Goal: Transaction & Acquisition: Purchase product/service

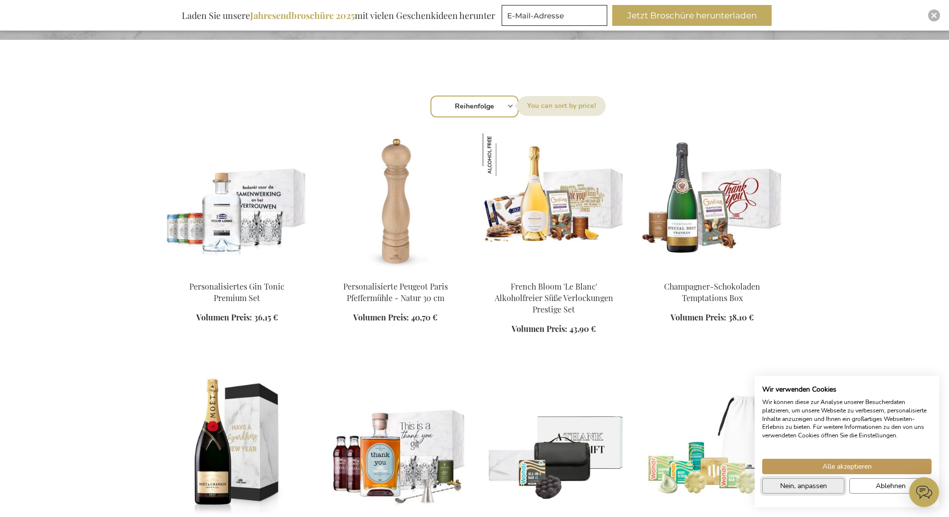
click at [820, 482] on span "Nein, anpassen" at bounding box center [803, 486] width 47 height 10
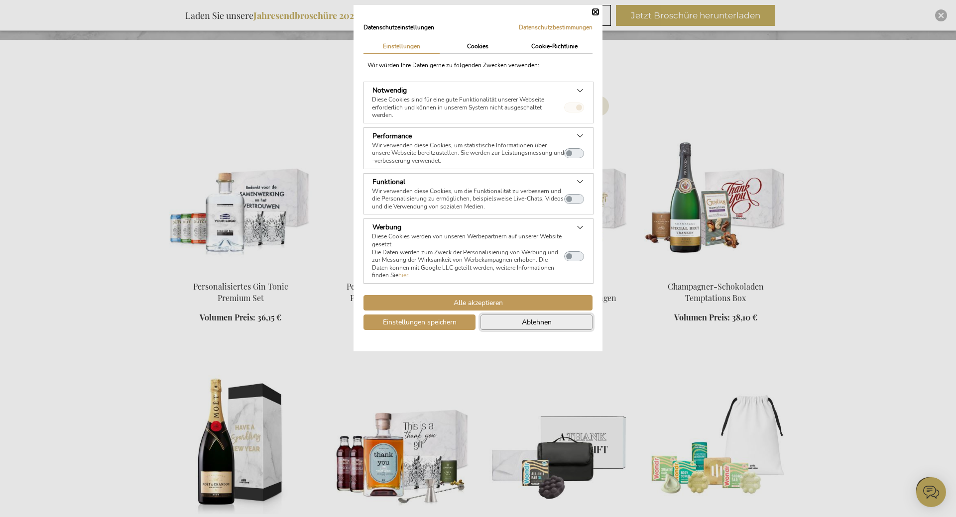
click at [511, 325] on button "Ablehnen" at bounding box center [537, 322] width 112 height 15
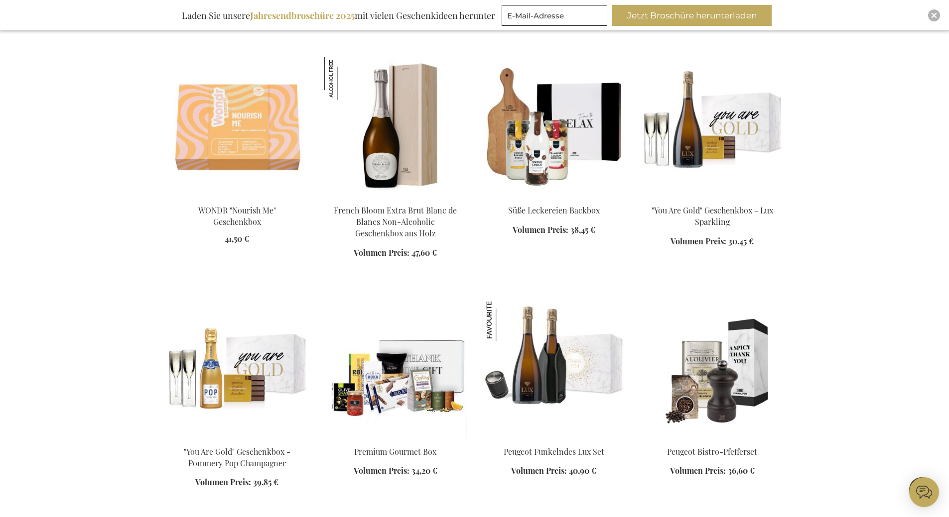
scroll to position [946, 0]
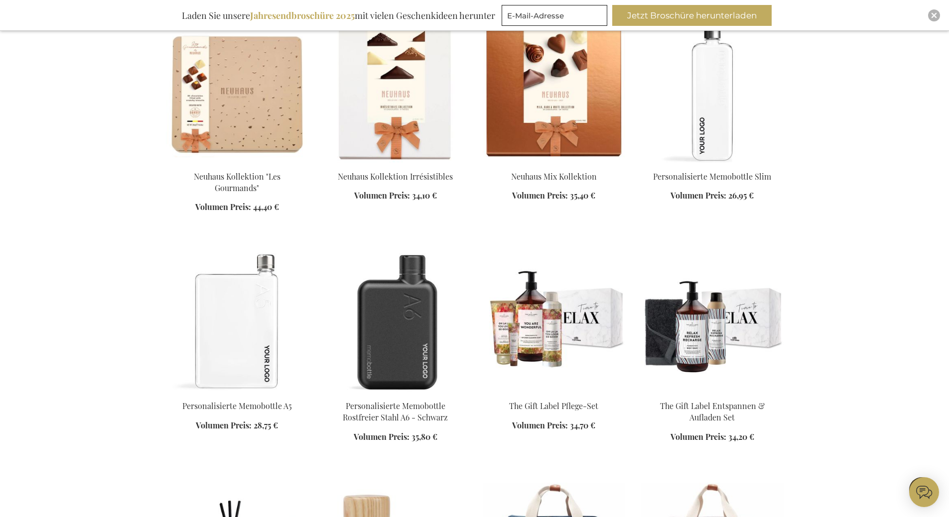
scroll to position [1643, 0]
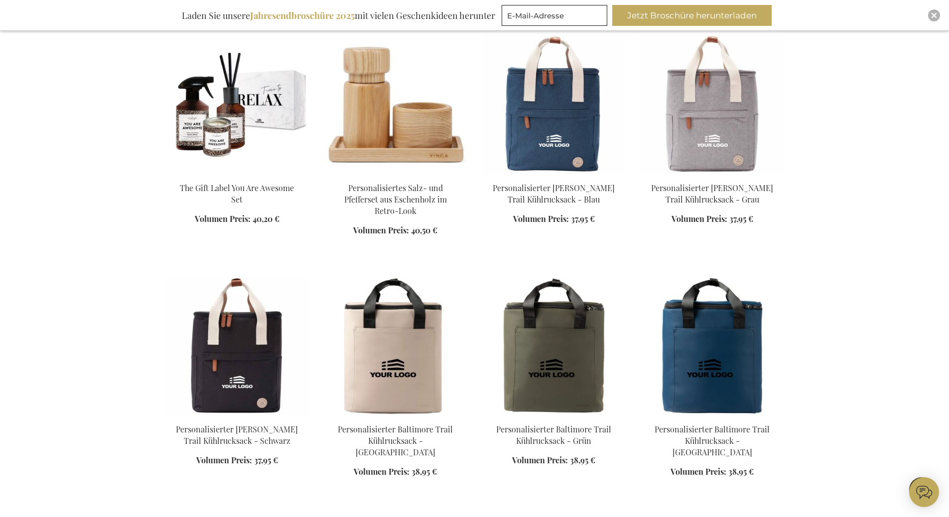
scroll to position [2092, 0]
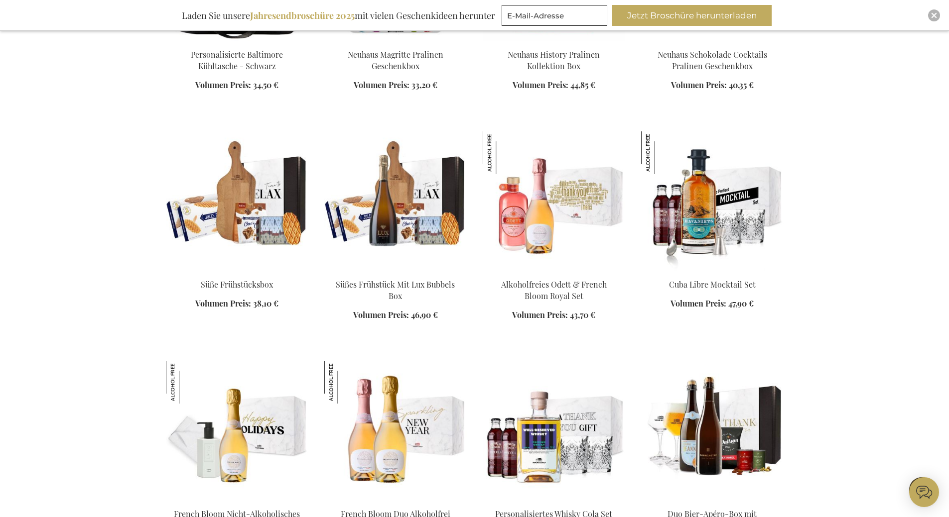
scroll to position [2938, 0]
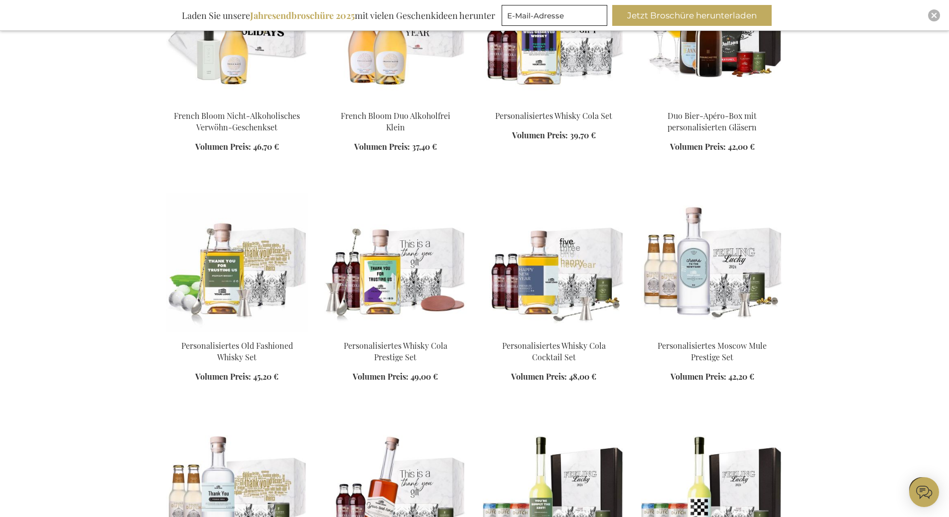
scroll to position [3337, 0]
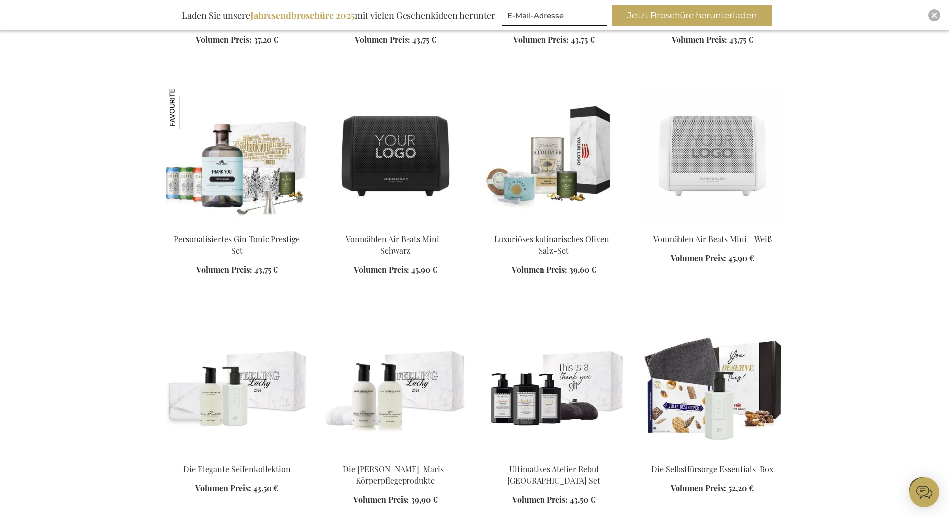
scroll to position [4333, 0]
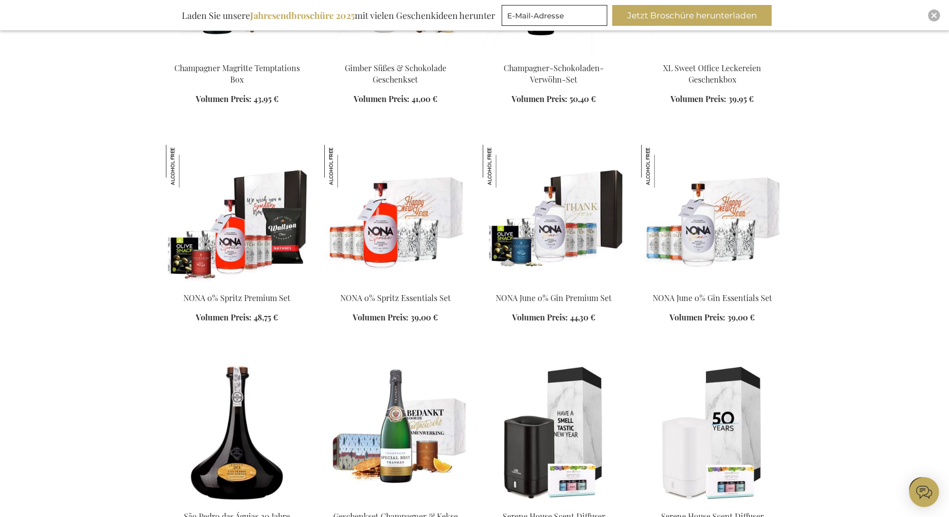
scroll to position [6375, 0]
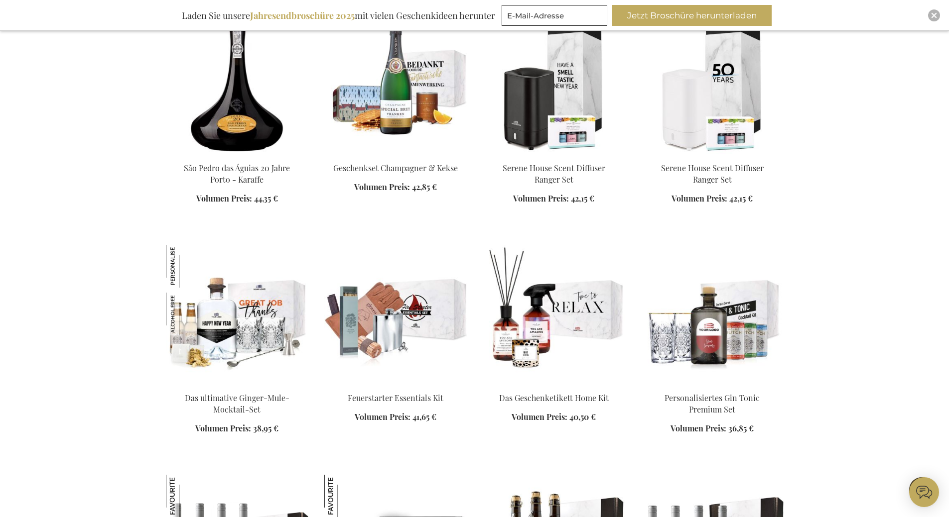
scroll to position [6773, 0]
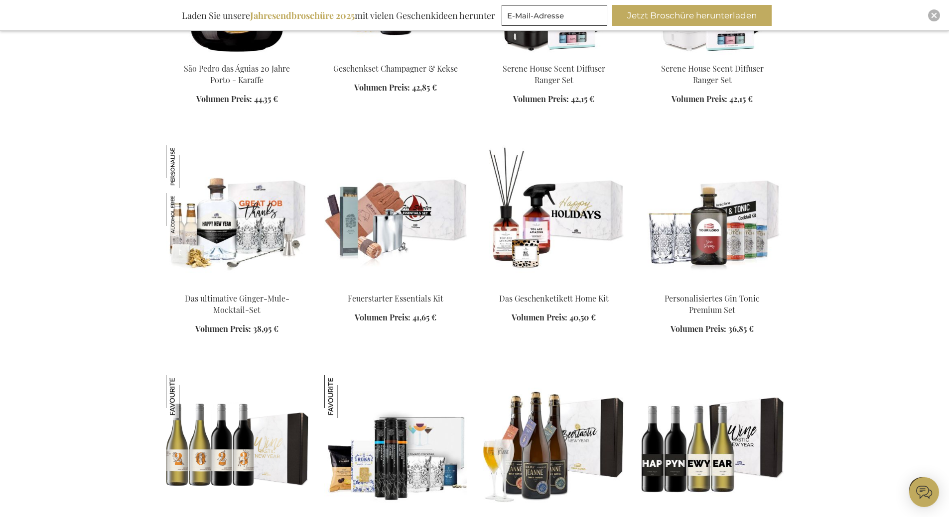
click at [518, 215] on img at bounding box center [554, 214] width 142 height 139
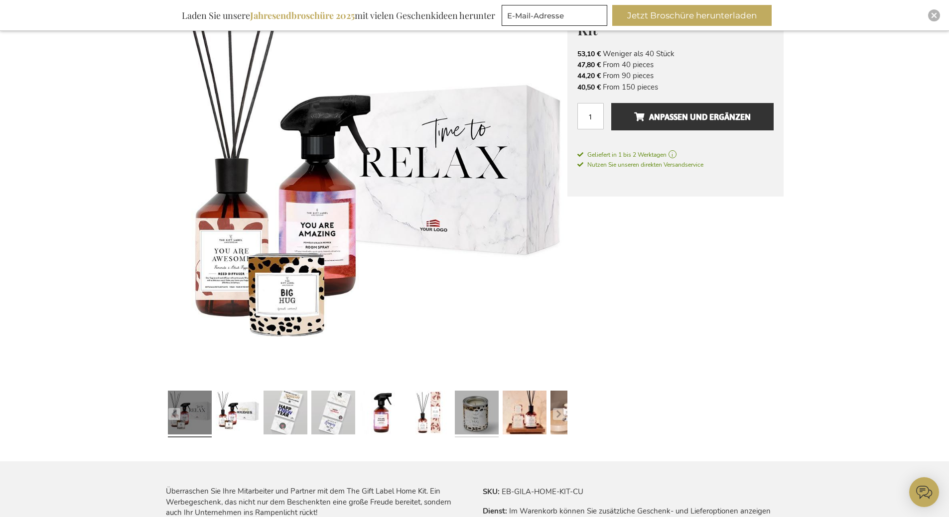
click at [487, 412] on link at bounding box center [477, 414] width 44 height 55
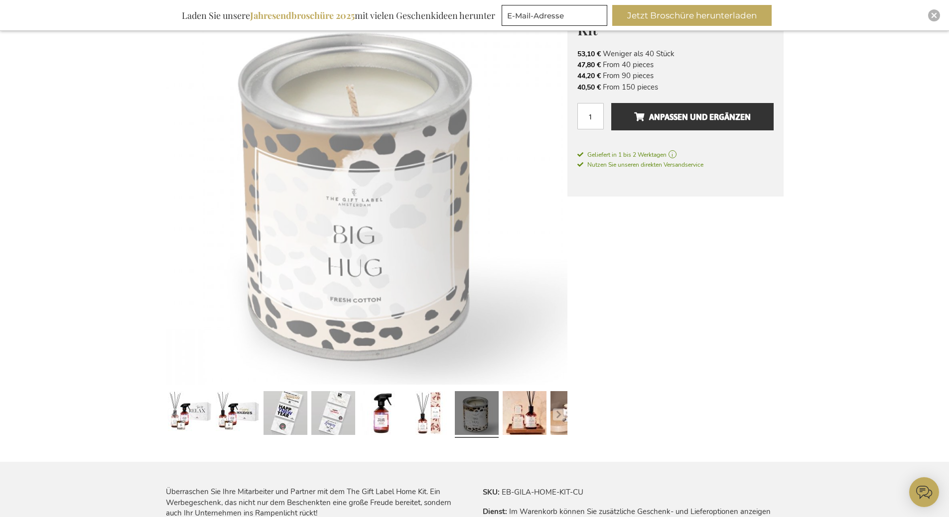
scroll to position [181, 0]
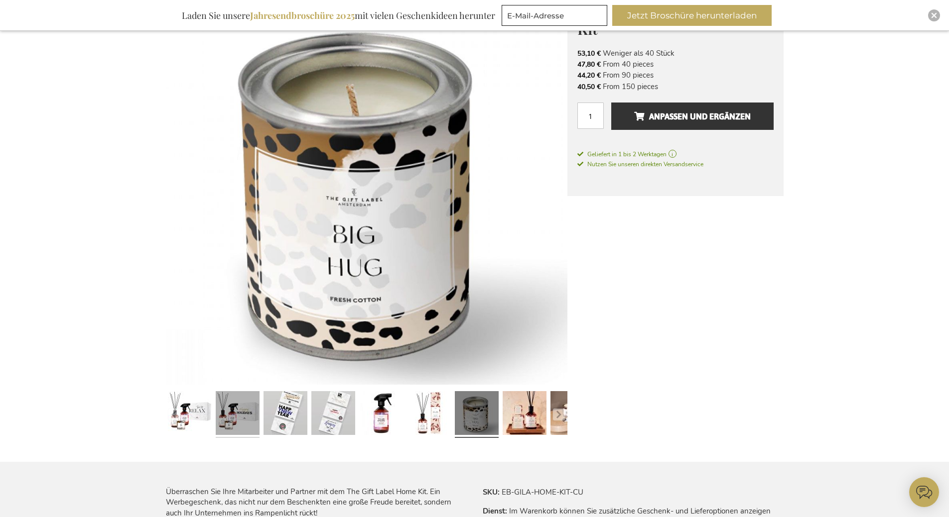
click at [250, 413] on link at bounding box center [238, 414] width 44 height 55
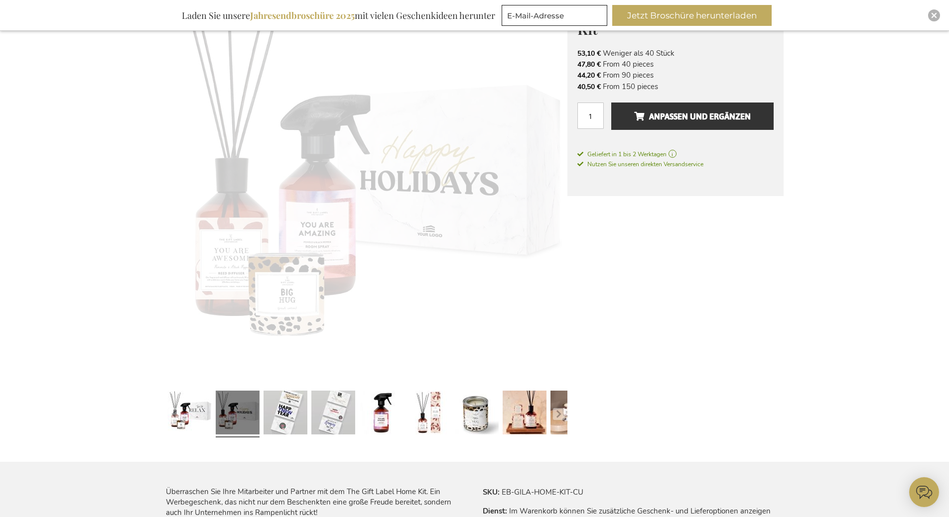
scroll to position [180, 0]
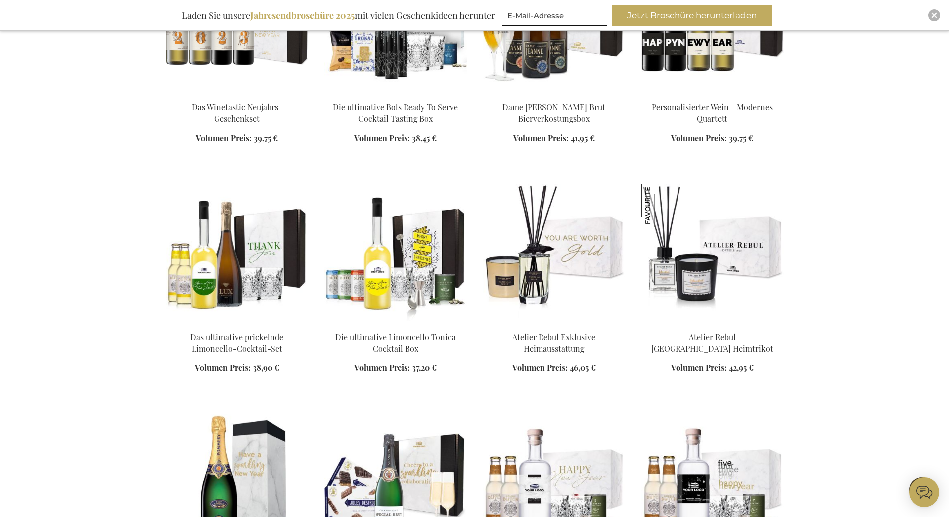
scroll to position [911, 0]
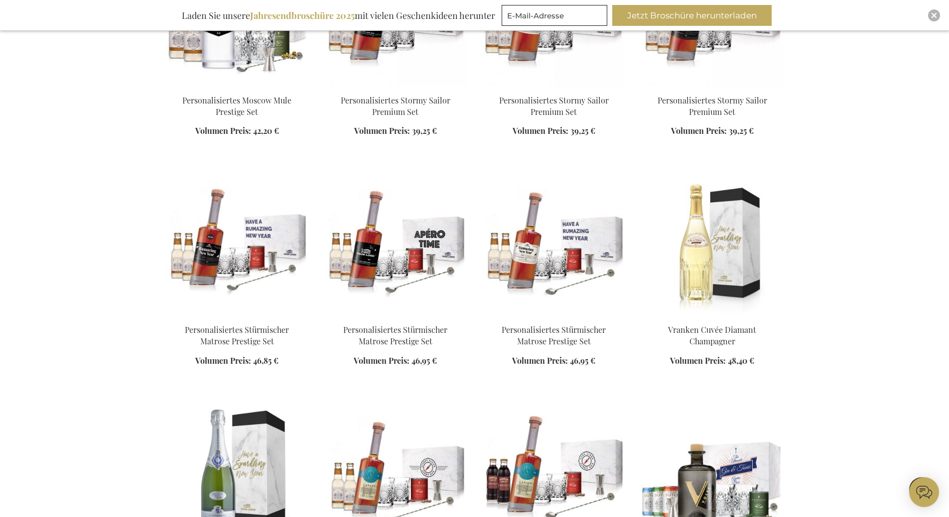
scroll to position [1858, 0]
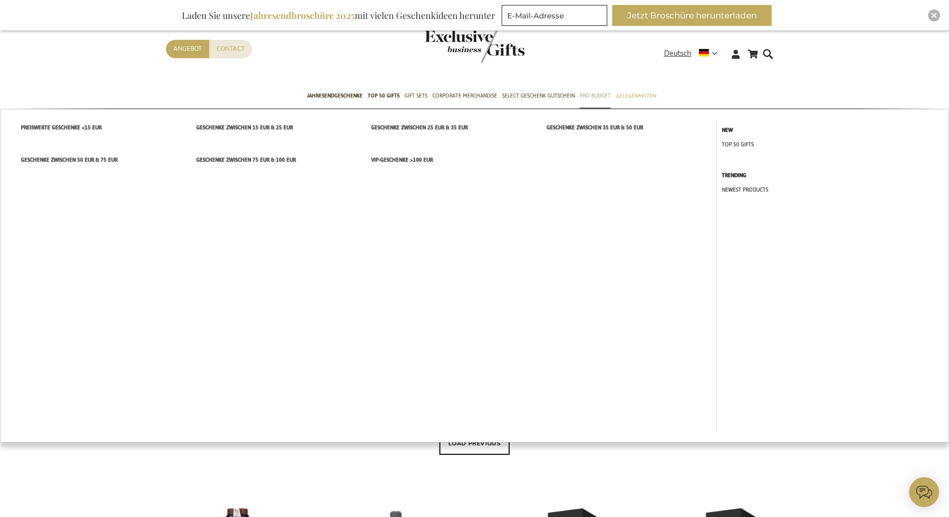
click at [592, 95] on span "Pro Budget" at bounding box center [595, 96] width 31 height 10
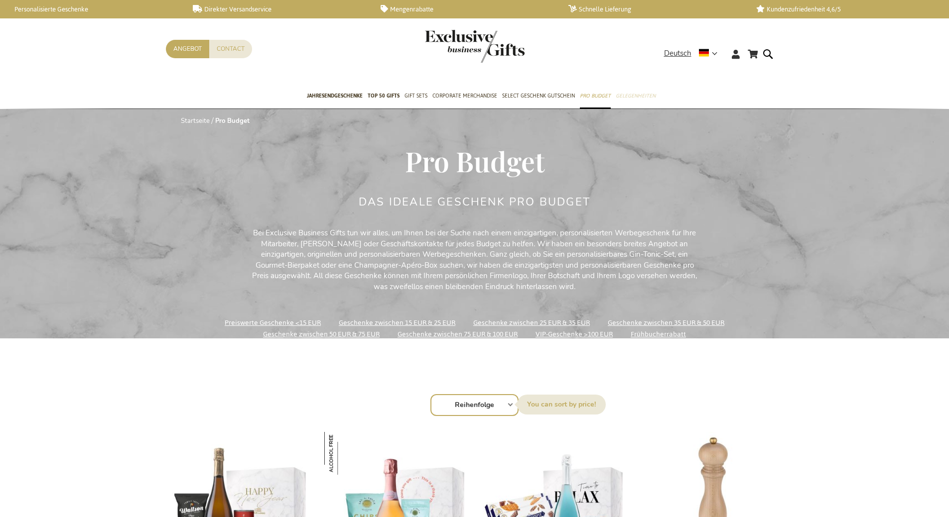
drag, startPoint x: 0, startPoint y: 0, endPoint x: 623, endPoint y: 99, distance: 630.8
click at [623, 99] on span "Gelegenheiten" at bounding box center [636, 96] width 40 height 10
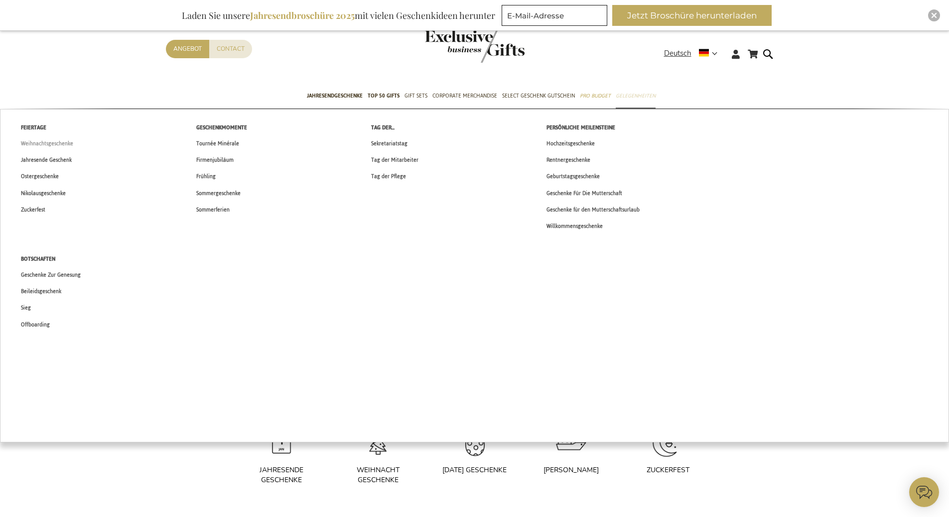
click at [54, 142] on span "Weihnachtsgeschenke" at bounding box center [47, 143] width 52 height 10
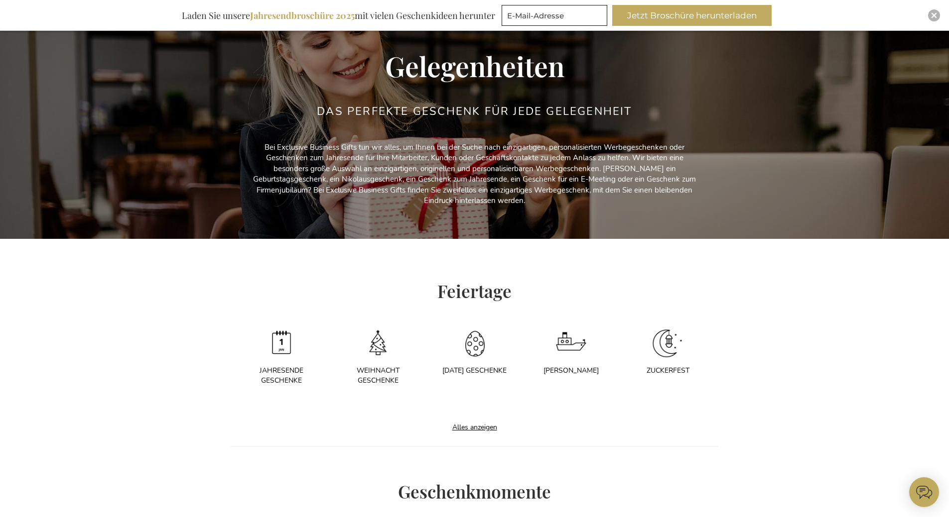
scroll to position [149, 0]
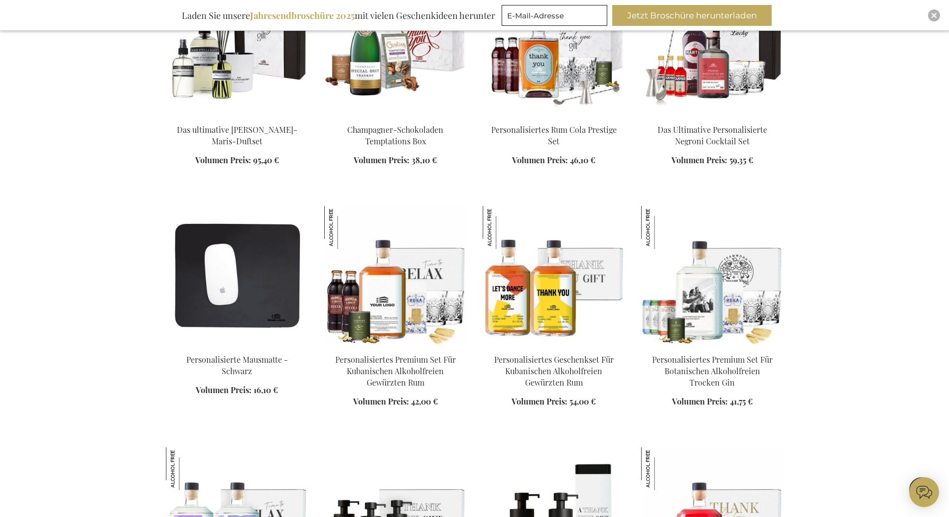
scroll to position [1096, 0]
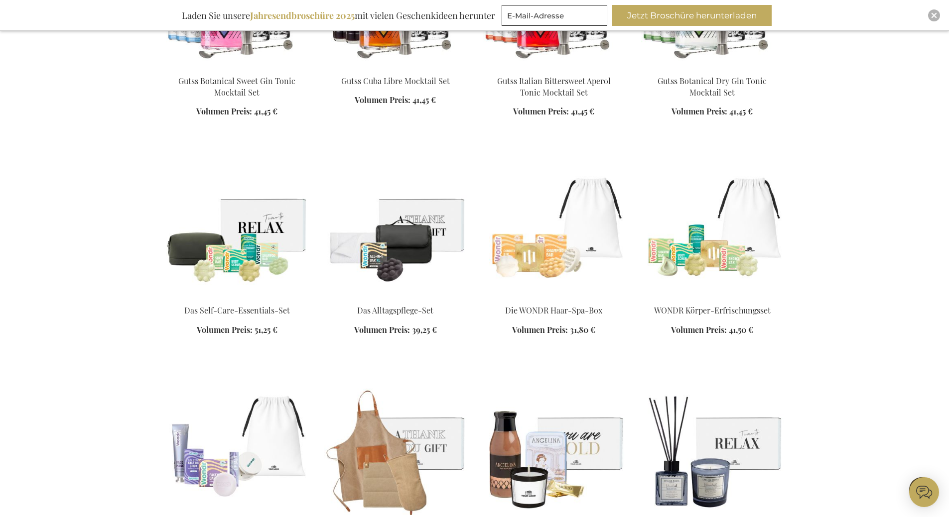
scroll to position [2739, 0]
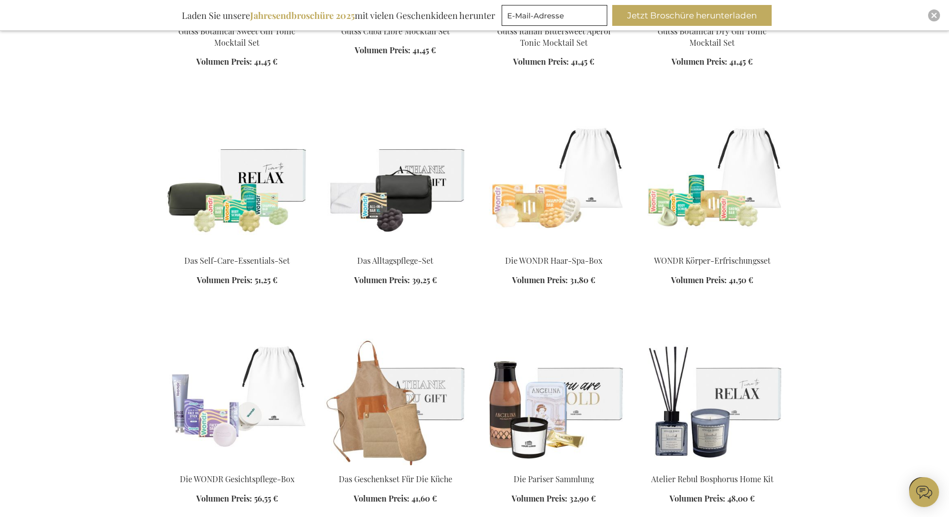
click at [400, 264] on div "In den Warenkorb" at bounding box center [395, 276] width 142 height 42
click at [231, 261] on div "In den Warenkorb" at bounding box center [237, 276] width 142 height 42
click at [226, 270] on div "In den Warenkorb" at bounding box center [237, 276] width 142 height 42
drag, startPoint x: 226, startPoint y: 270, endPoint x: 286, endPoint y: 237, distance: 69.3
click at [286, 237] on img at bounding box center [237, 177] width 142 height 139
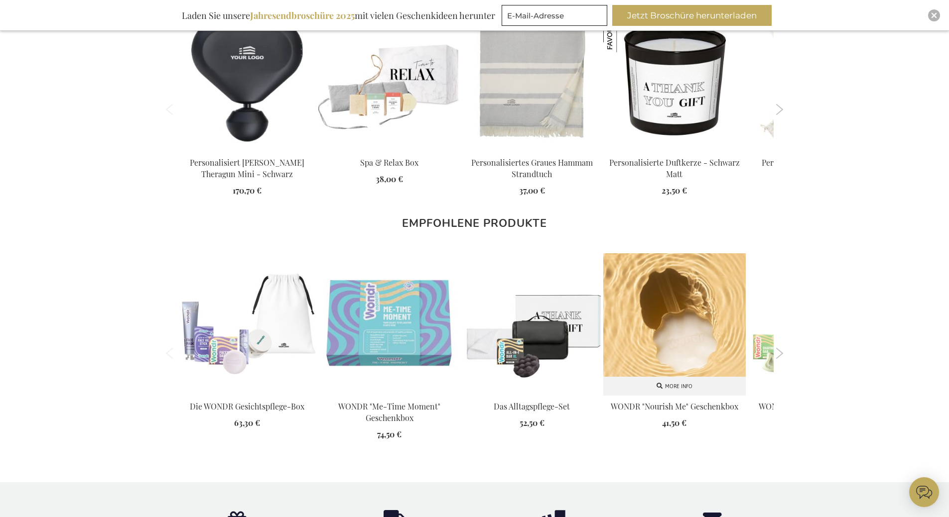
scroll to position [1077, 0]
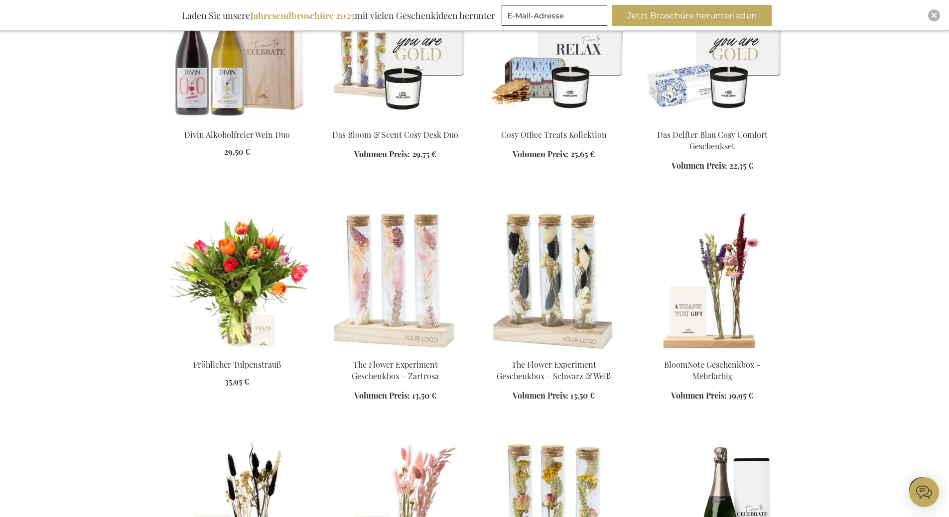
scroll to position [1639, 0]
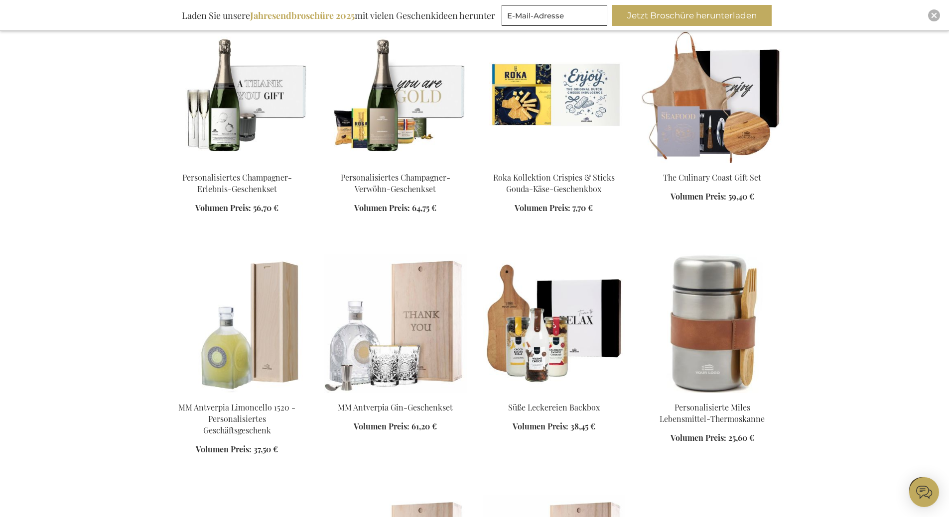
scroll to position [2186, 0]
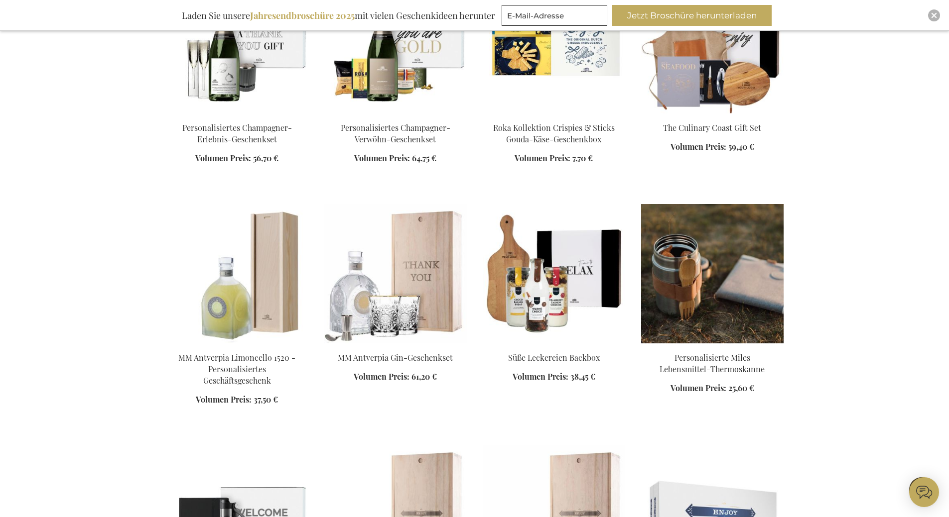
click at [706, 368] on div "In den Warenkorb" at bounding box center [712, 379] width 142 height 53
click at [704, 365] on div "In den Warenkorb" at bounding box center [712, 379] width 142 height 53
click at [720, 370] on div "In den Warenkorb" at bounding box center [712, 379] width 142 height 53
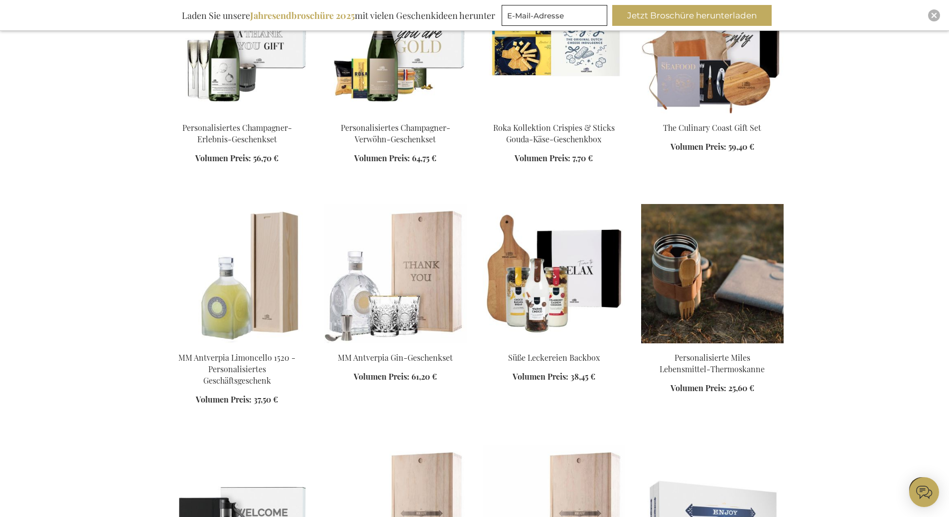
click at [732, 303] on img at bounding box center [712, 273] width 142 height 139
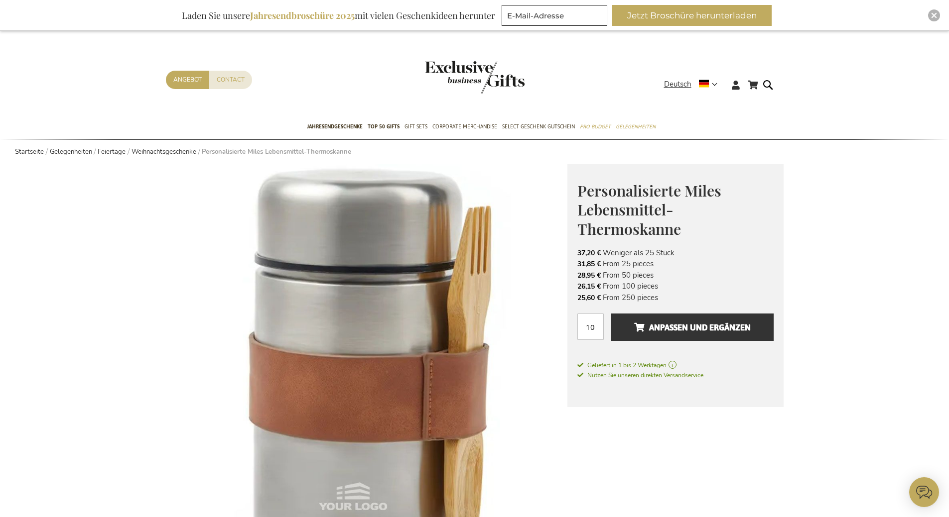
scroll to position [149, 0]
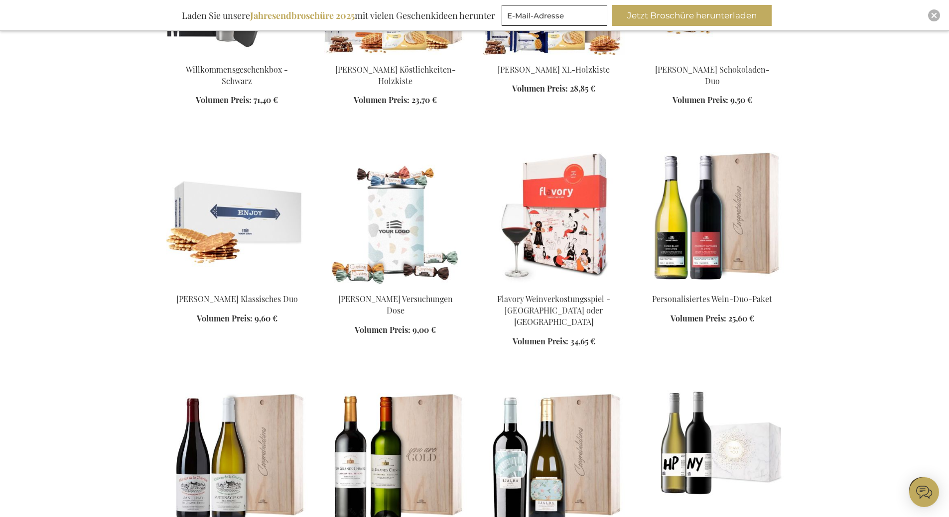
scroll to position [1420, 0]
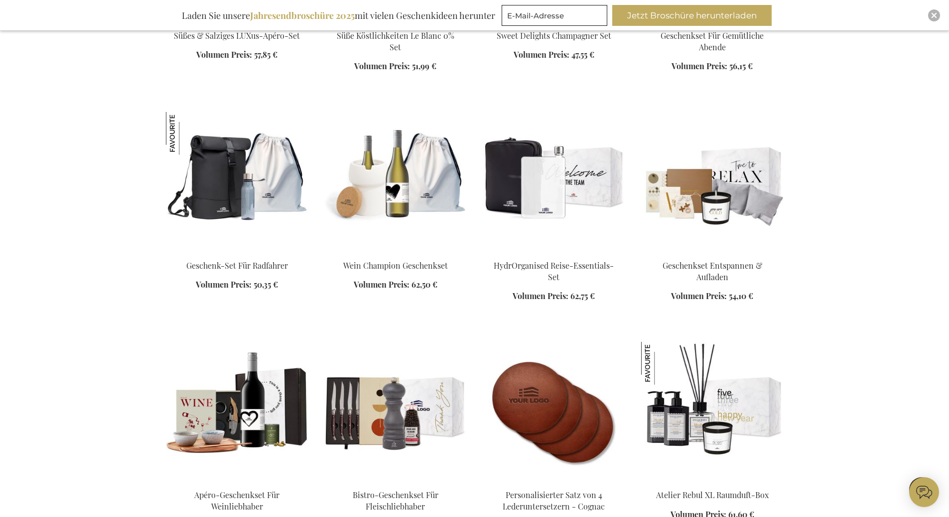
scroll to position [2665, 0]
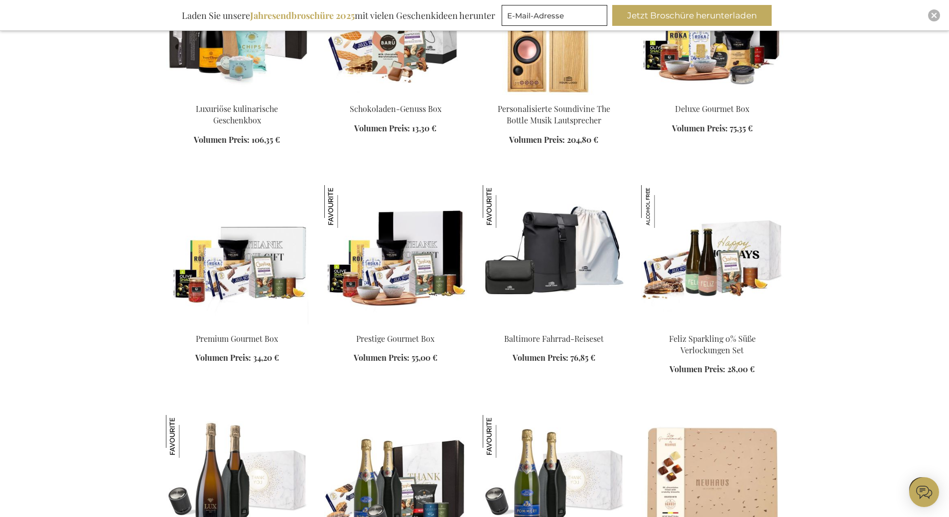
scroll to position [3562, 0]
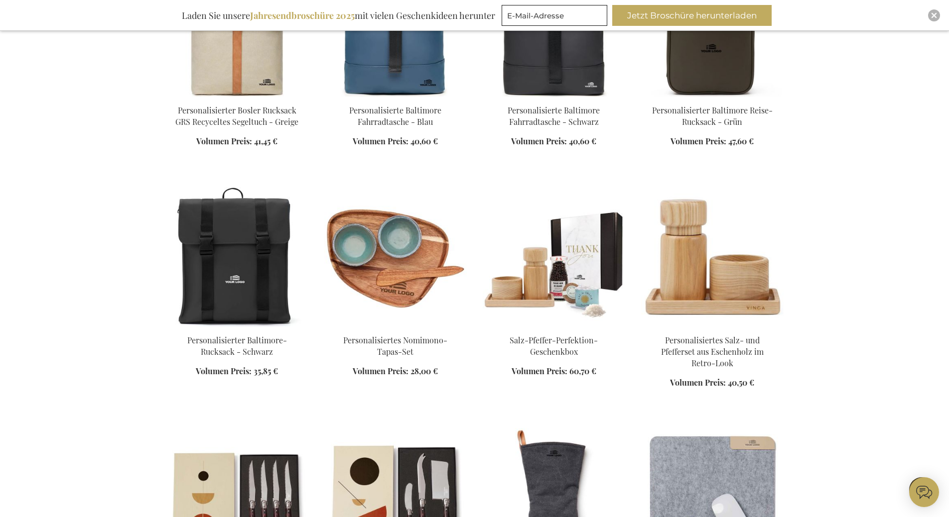
scroll to position [6052, 0]
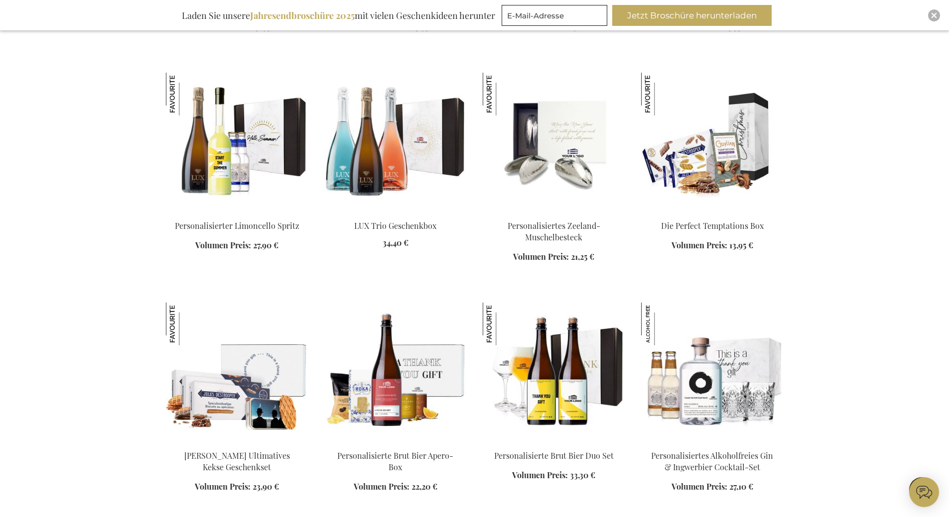
scroll to position [7098, 0]
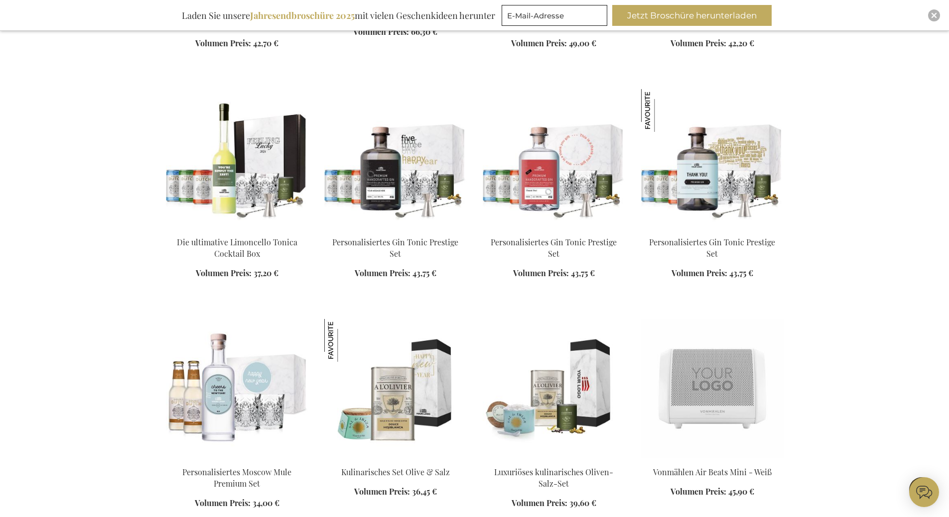
scroll to position [8741, 0]
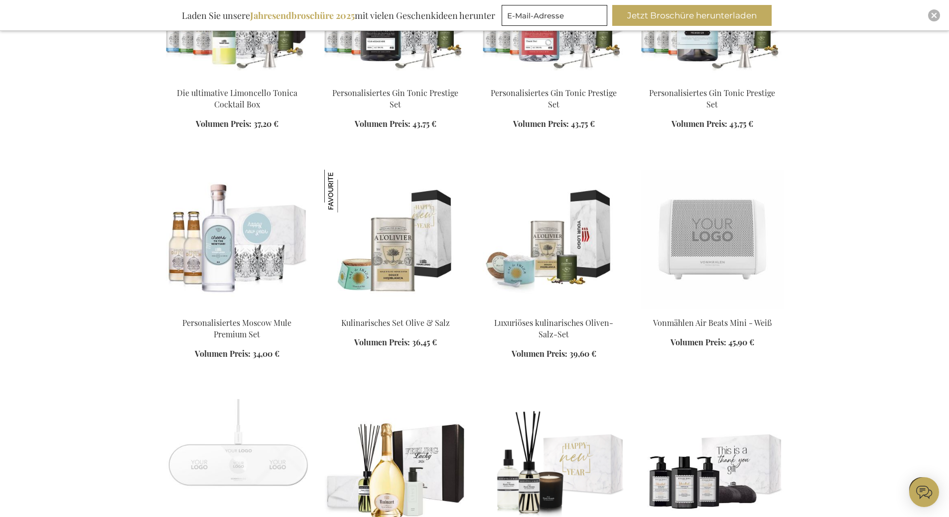
click at [539, 318] on div "In den Warenkorb" at bounding box center [554, 344] width 142 height 53
click at [416, 216] on img at bounding box center [395, 239] width 142 height 139
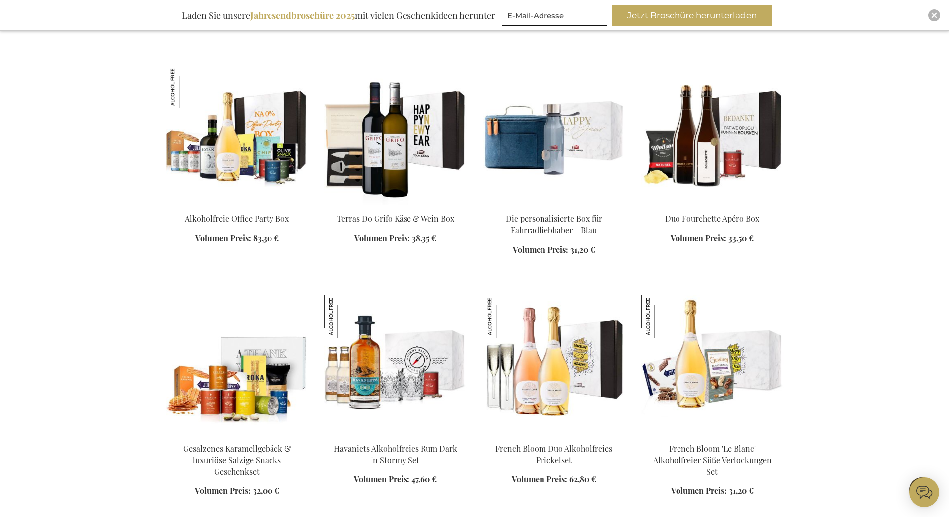
scroll to position [1999, 0]
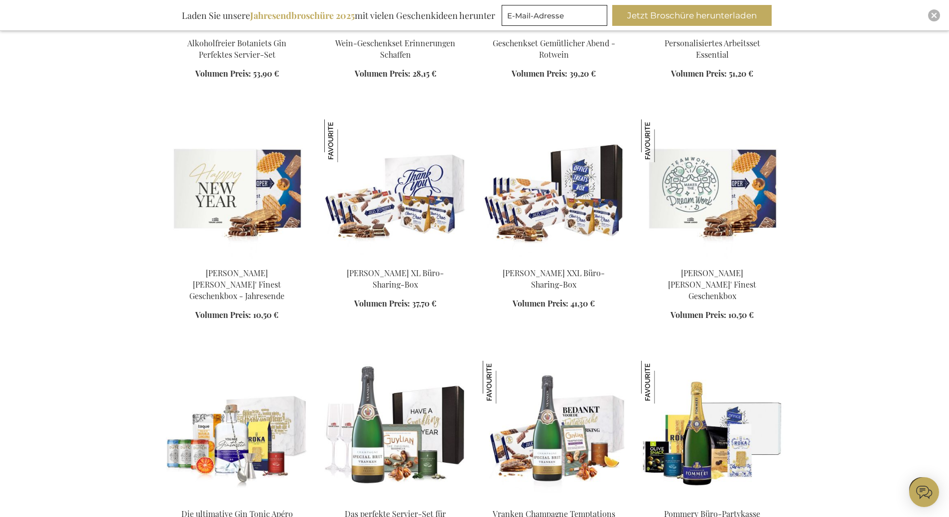
scroll to position [2647, 0]
